Goal: Information Seeking & Learning: Learn about a topic

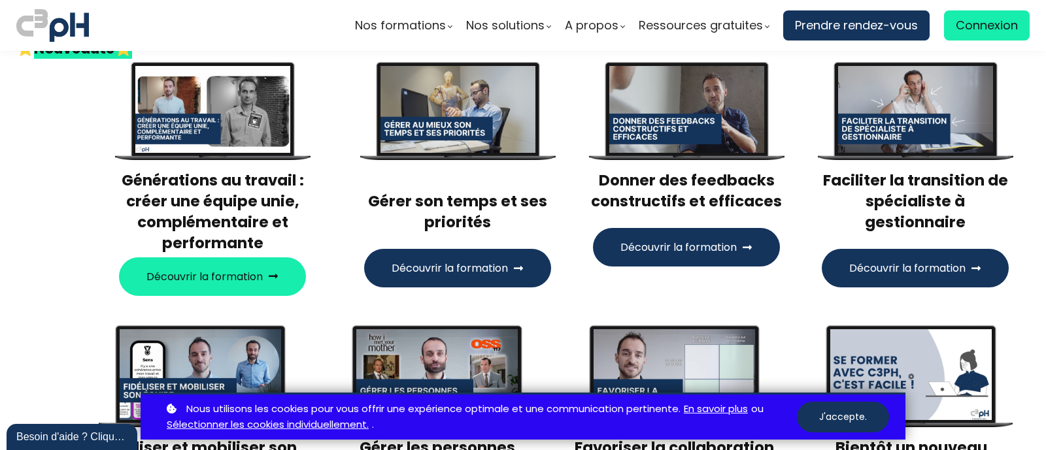
scroll to position [490, 0]
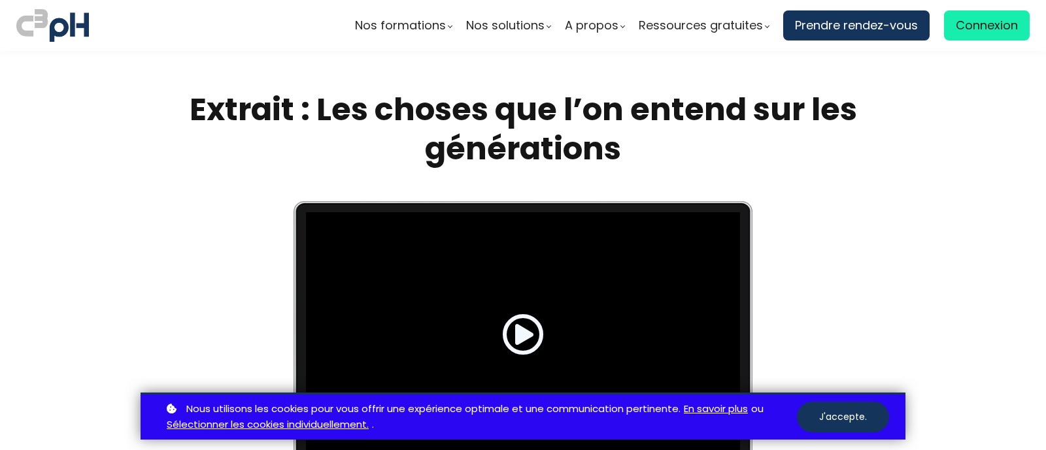
click at [510, 326] on span at bounding box center [523, 335] width 42 height 42
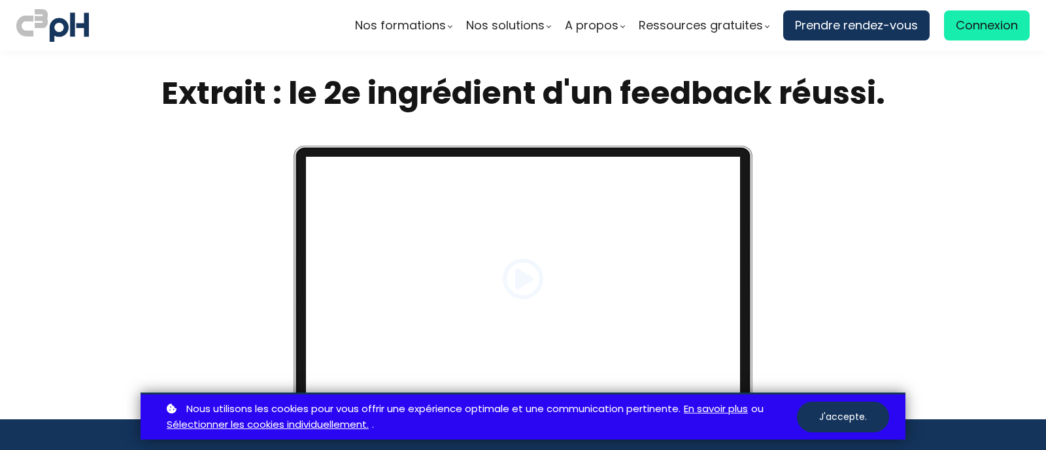
click at [524, 282] on span at bounding box center [523, 279] width 42 height 42
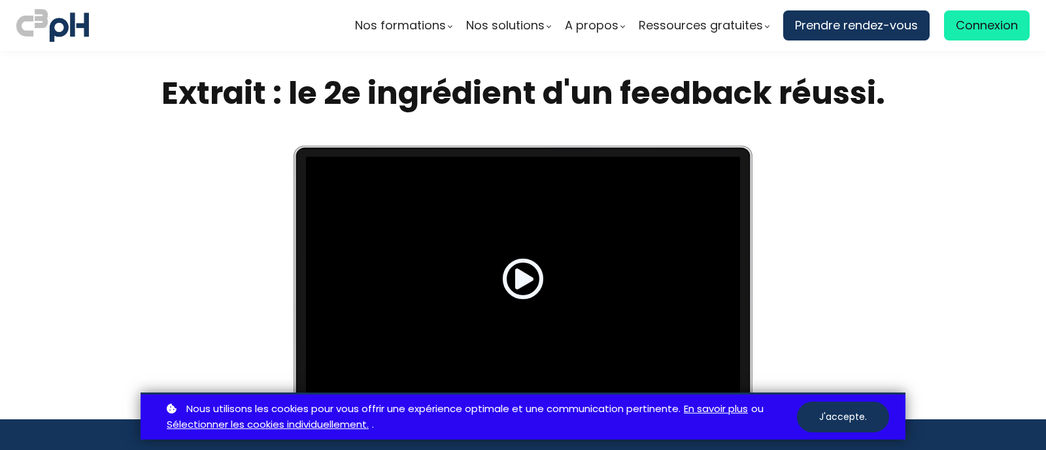
click at [514, 278] on span at bounding box center [523, 279] width 42 height 42
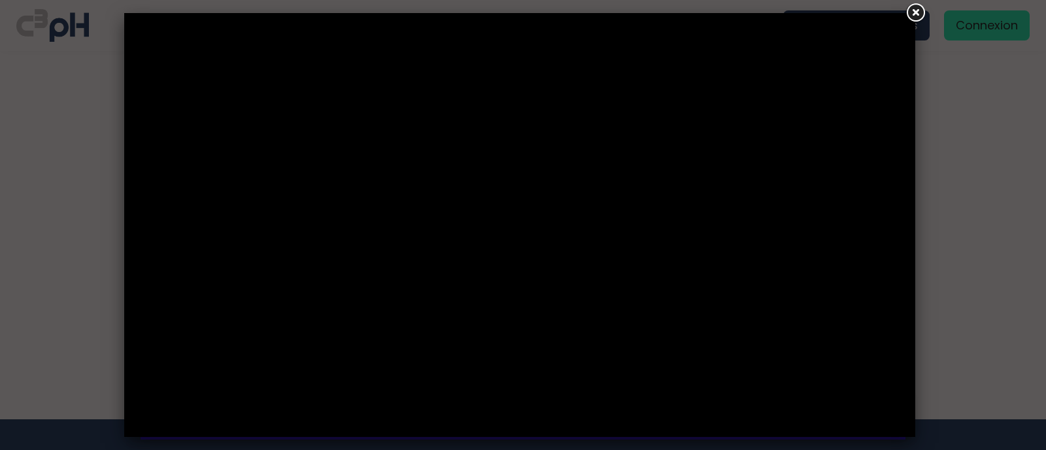
click at [949, 176] on div at bounding box center [523, 225] width 1046 height 450
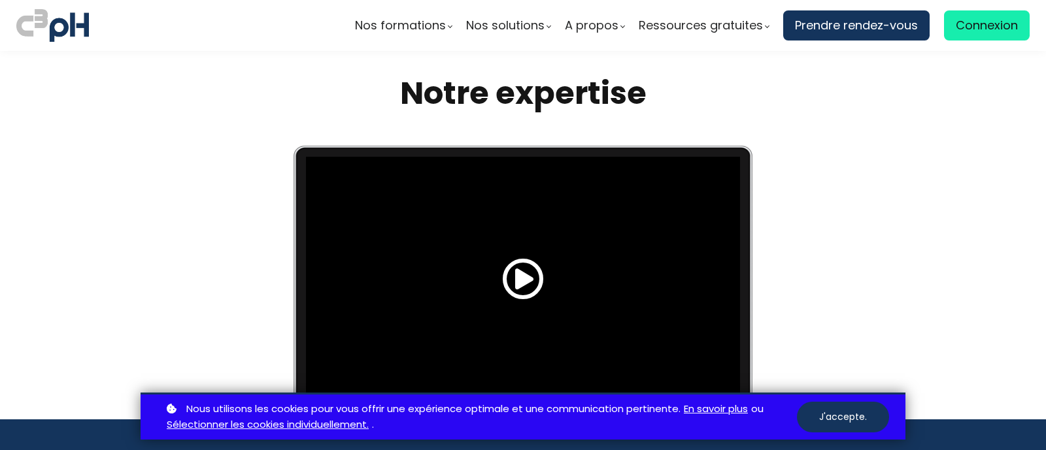
click at [533, 294] on span at bounding box center [523, 279] width 42 height 42
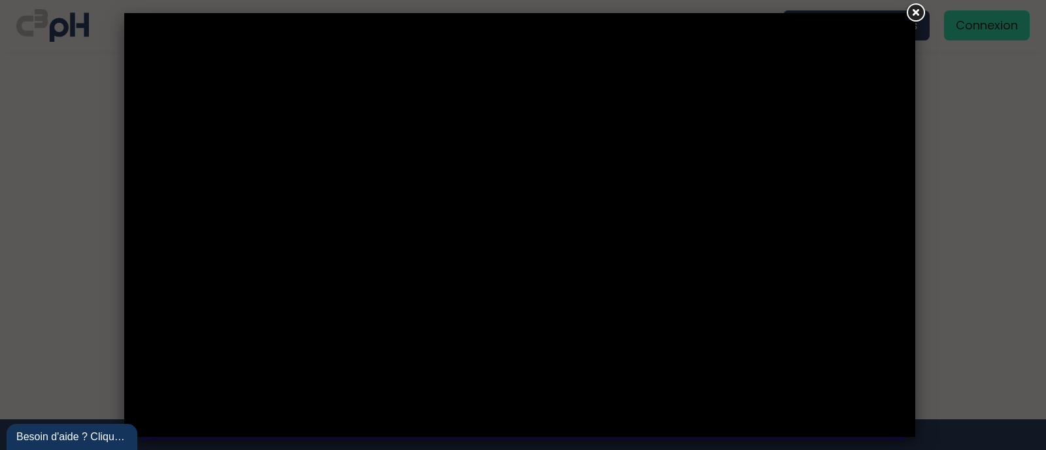
click at [137, 425] on div "Besoin d'aide ? Cliquez !" at bounding box center [73, 436] width 133 height 29
click at [913, 16] on link at bounding box center [915, 13] width 24 height 24
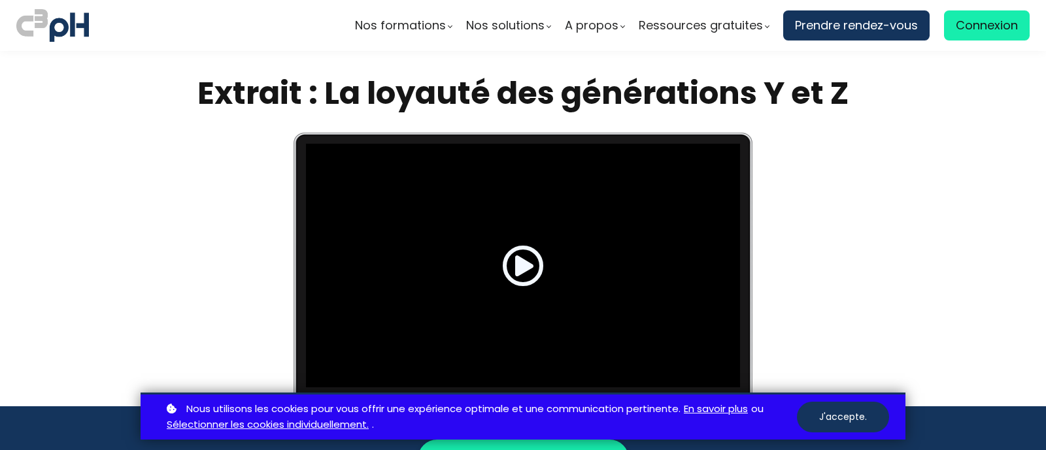
click at [511, 272] on span at bounding box center [523, 266] width 42 height 42
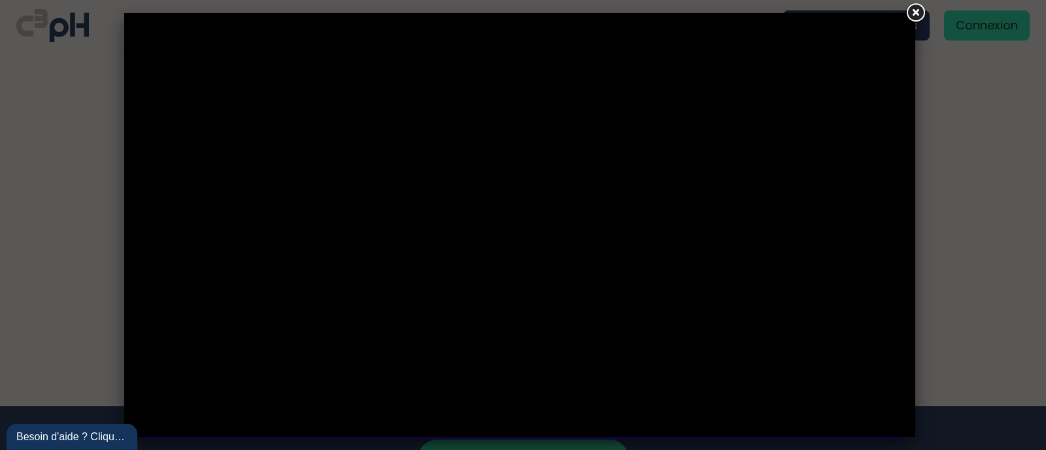
click at [137, 422] on div "Besoin d'aide ? Cliquez !" at bounding box center [73, 436] width 133 height 29
click at [912, 19] on link at bounding box center [915, 13] width 24 height 24
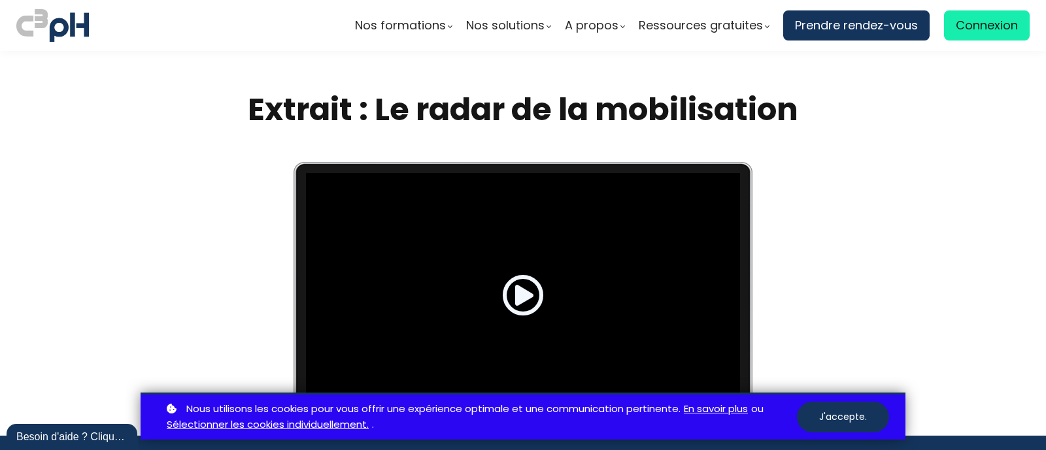
click at [520, 296] on span at bounding box center [523, 296] width 42 height 42
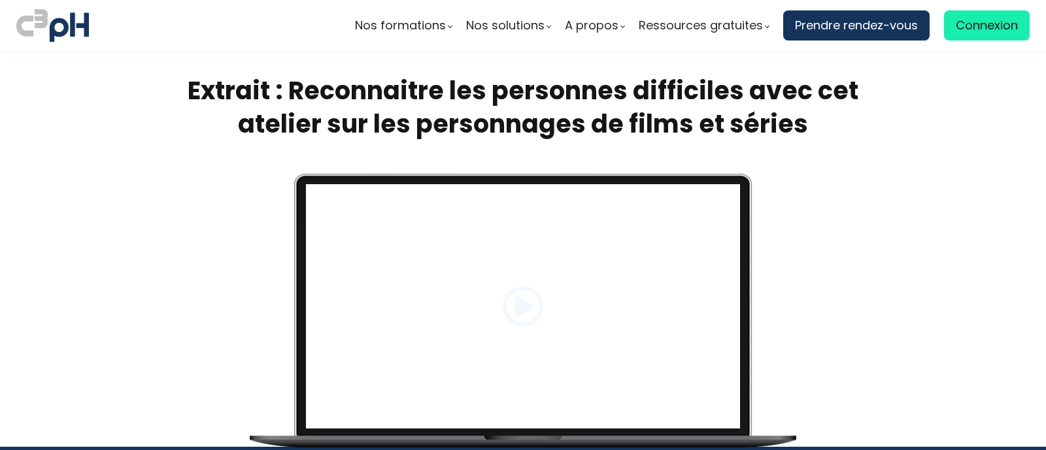
click at [517, 305] on span at bounding box center [523, 307] width 42 height 42
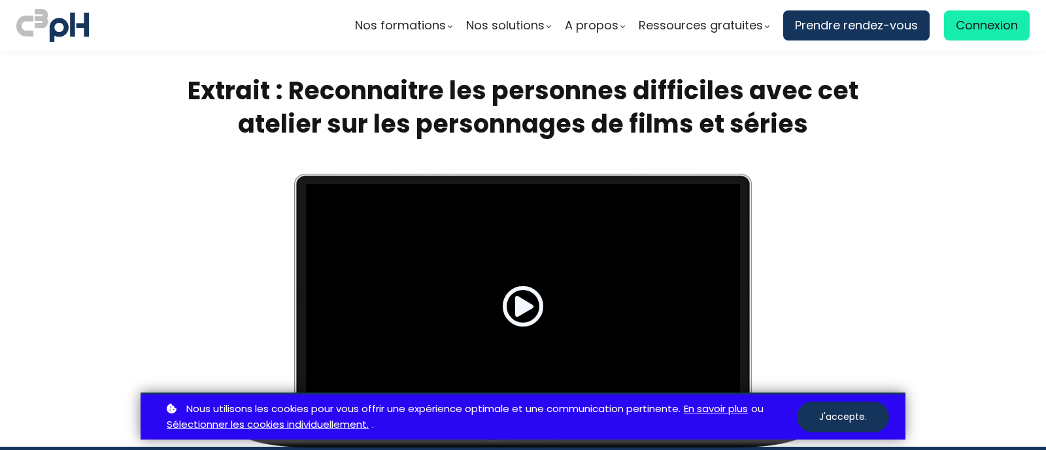
click at [521, 312] on span at bounding box center [523, 307] width 42 height 42
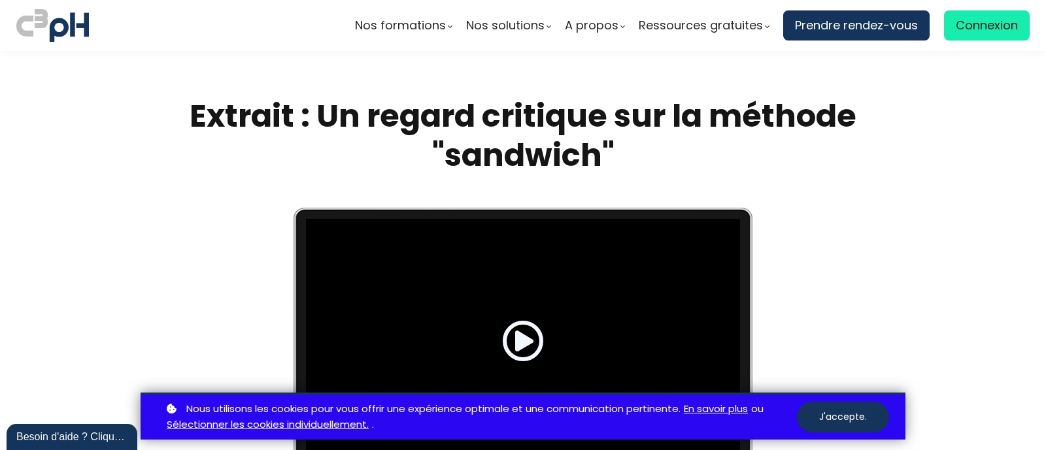
click at [516, 337] on span at bounding box center [523, 341] width 42 height 42
